Goal: Task Accomplishment & Management: Complete application form

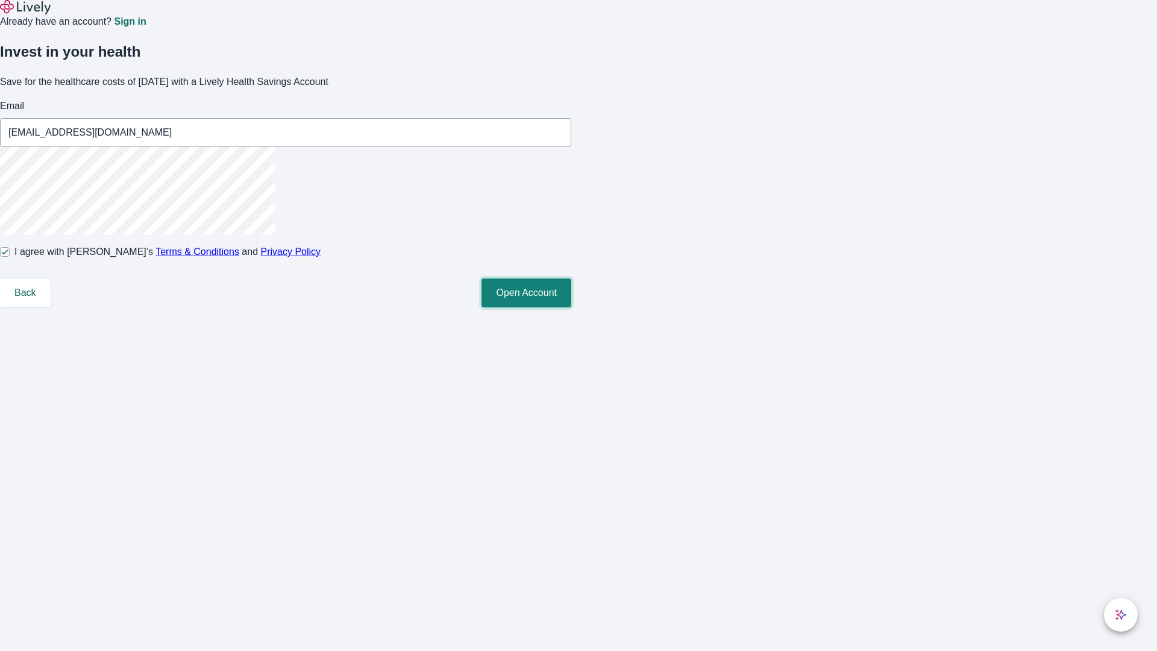
click at [571, 307] on button "Open Account" at bounding box center [526, 292] width 90 height 29
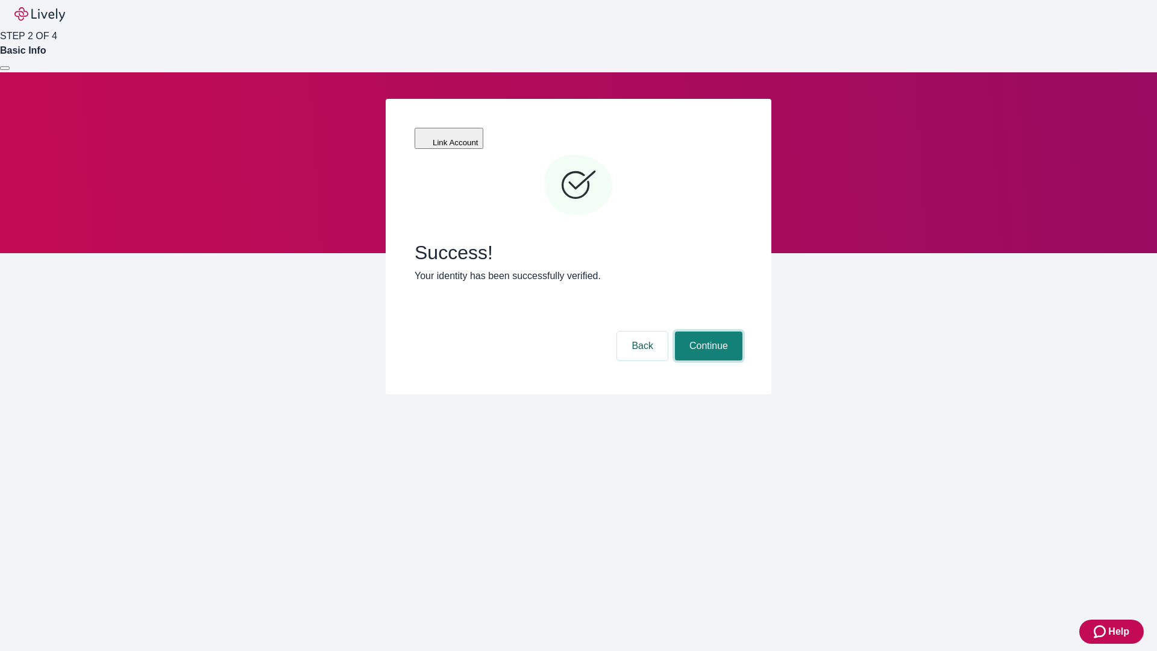
click at [707, 331] on button "Continue" at bounding box center [708, 345] width 67 height 29
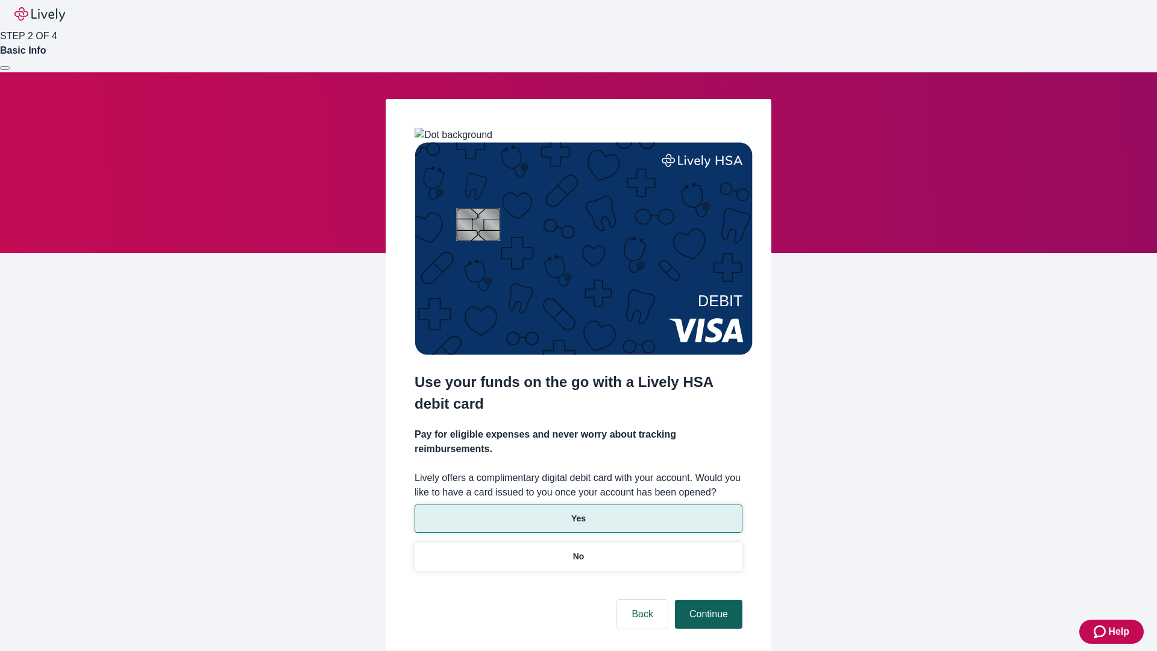
click at [578, 512] on p "Yes" at bounding box center [578, 518] width 14 height 13
click at [707, 599] on button "Continue" at bounding box center [708, 613] width 67 height 29
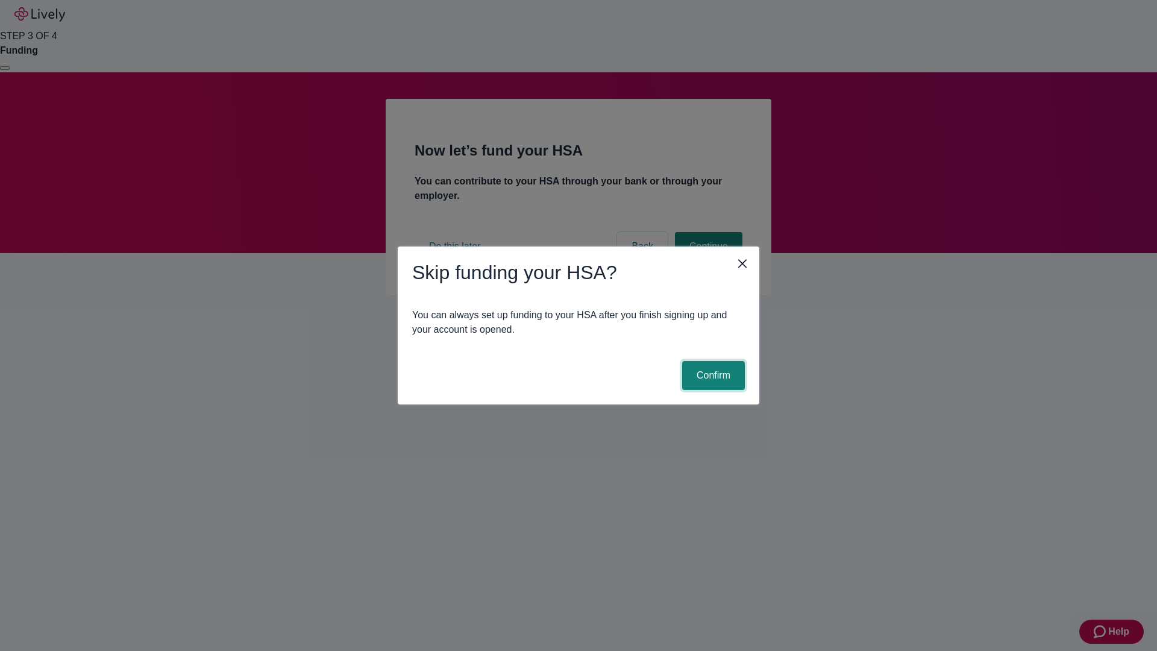
click at [712, 375] on button "Confirm" at bounding box center [713, 375] width 63 height 29
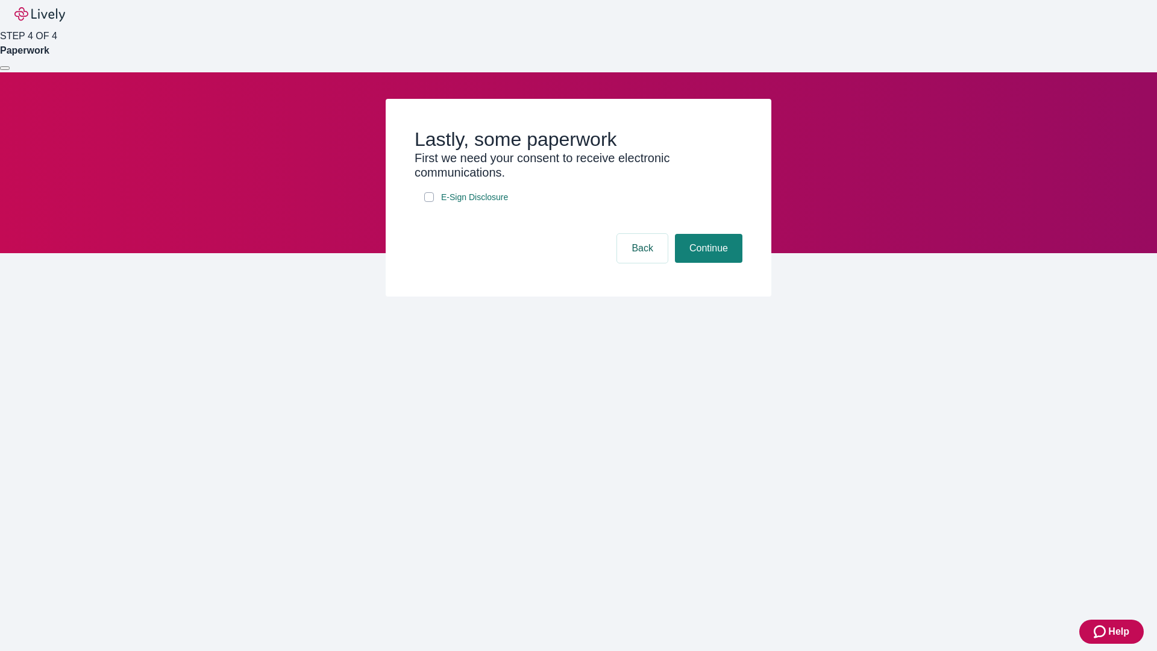
click at [429, 202] on input "E-Sign Disclosure" at bounding box center [429, 197] width 10 height 10
checkbox input "true"
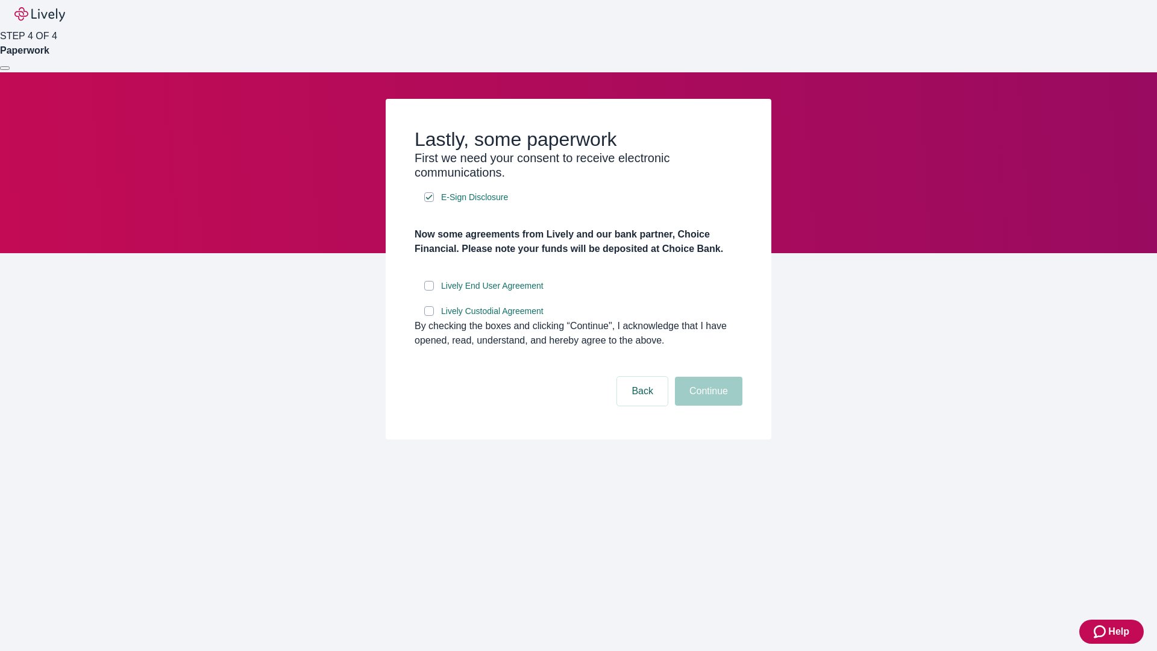
click at [429, 290] on input "Lively End User Agreement" at bounding box center [429, 286] width 10 height 10
checkbox input "true"
click at [429, 316] on input "Lively Custodial Agreement" at bounding box center [429, 311] width 10 height 10
checkbox input "true"
click at [707, 405] on button "Continue" at bounding box center [708, 391] width 67 height 29
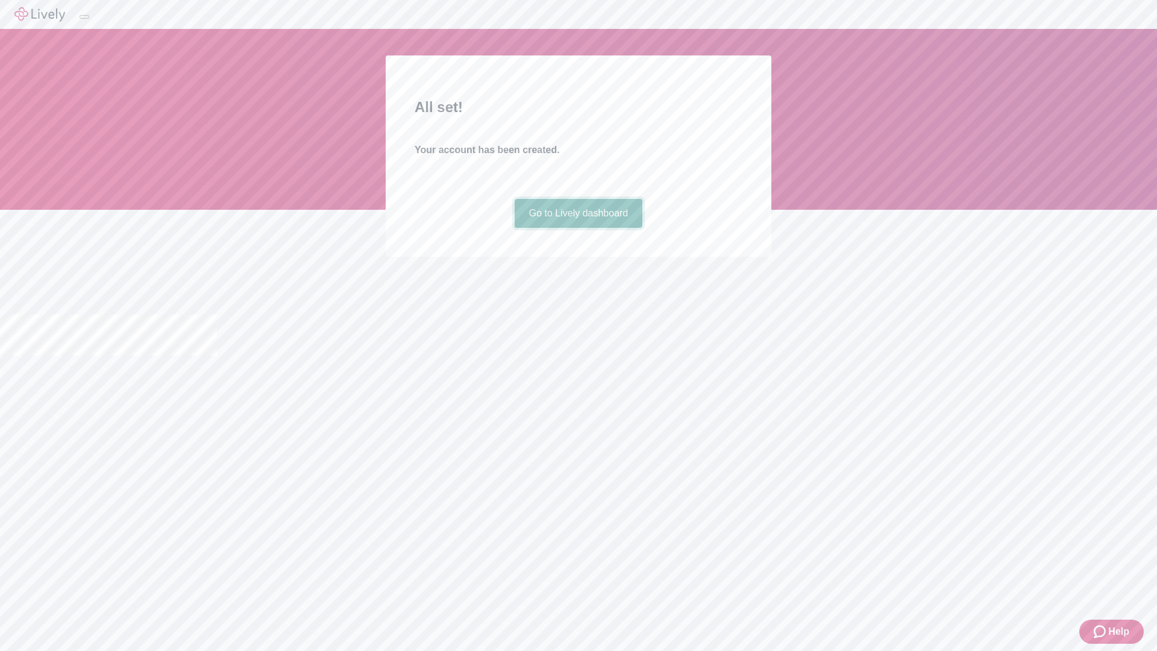
click at [578, 228] on link "Go to Lively dashboard" at bounding box center [579, 213] width 128 height 29
